Goal: Task Accomplishment & Management: Manage account settings

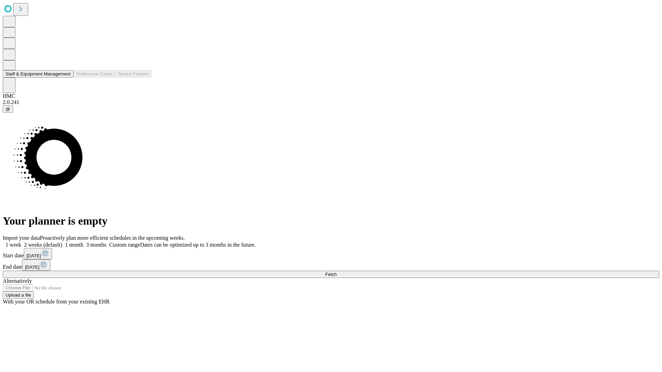
click at [64, 78] on button "Staff & Equipment Management" at bounding box center [38, 73] width 71 height 7
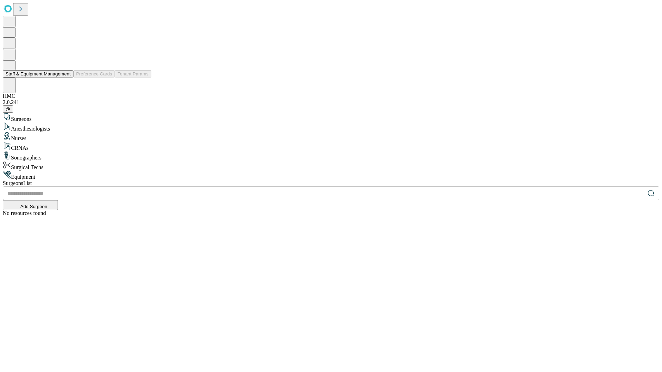
click at [66, 78] on button "Staff & Equipment Management" at bounding box center [38, 73] width 71 height 7
